Goal: Task Accomplishment & Management: Manage account settings

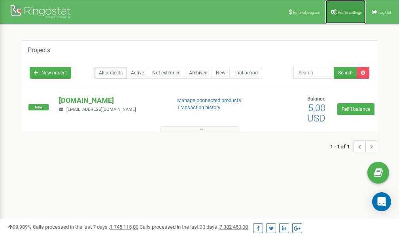
click at [343, 10] on span "Profile settings" at bounding box center [350, 12] width 24 height 4
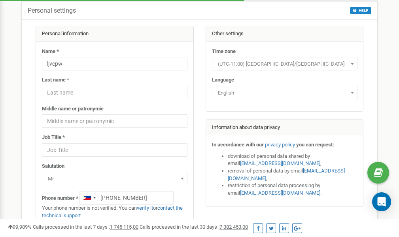
scroll to position [40, 0]
click at [149, 208] on link "verify it" at bounding box center [145, 208] width 16 height 6
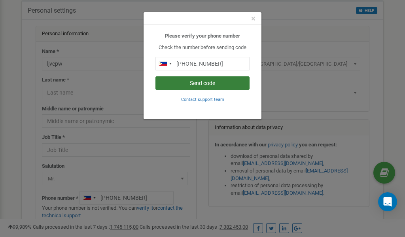
click at [203, 85] on button "Send code" at bounding box center [203, 82] width 94 height 13
